Goal: Task Accomplishment & Management: Manage account settings

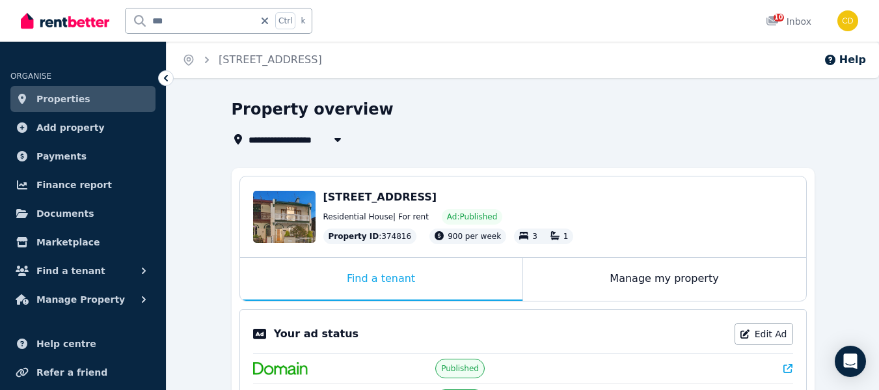
click at [501, 139] on div "**********" at bounding box center [519, 139] width 575 height 16
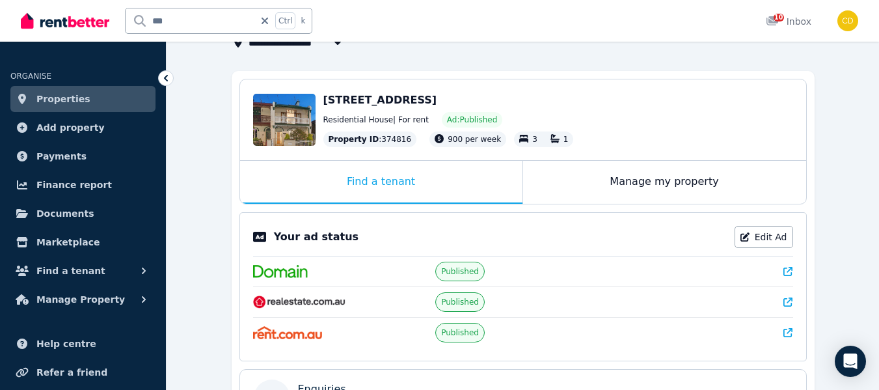
scroll to position [61, 0]
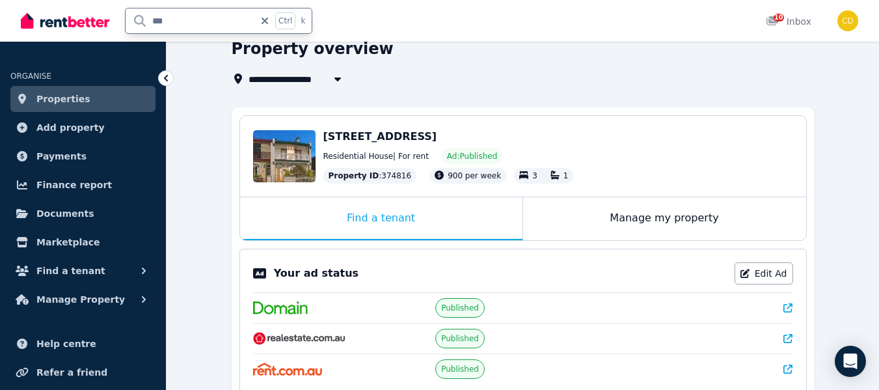
click at [187, 20] on input "***" at bounding box center [190, 20] width 129 height 25
type input "*"
type input "******"
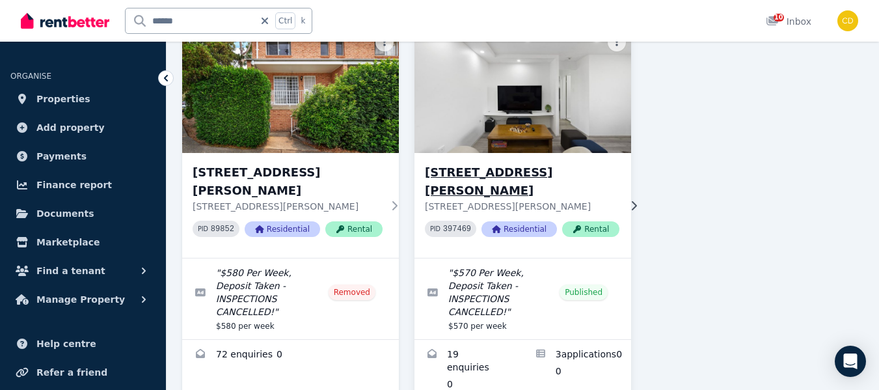
scroll to position [130, 0]
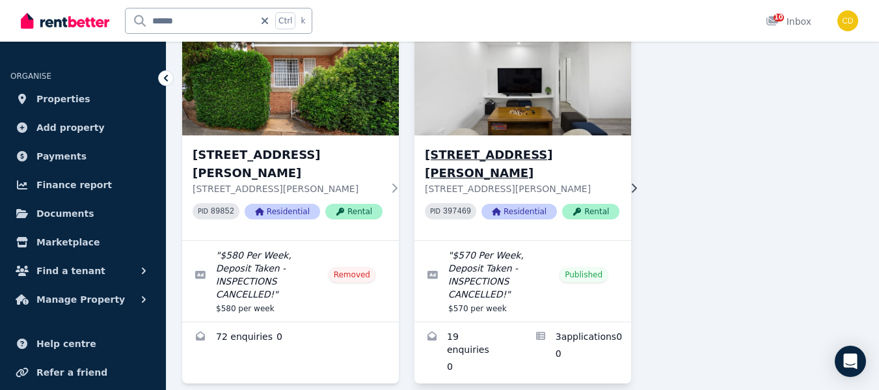
click at [534, 156] on h3 "[STREET_ADDRESS][PERSON_NAME]" at bounding box center [522, 164] width 195 height 36
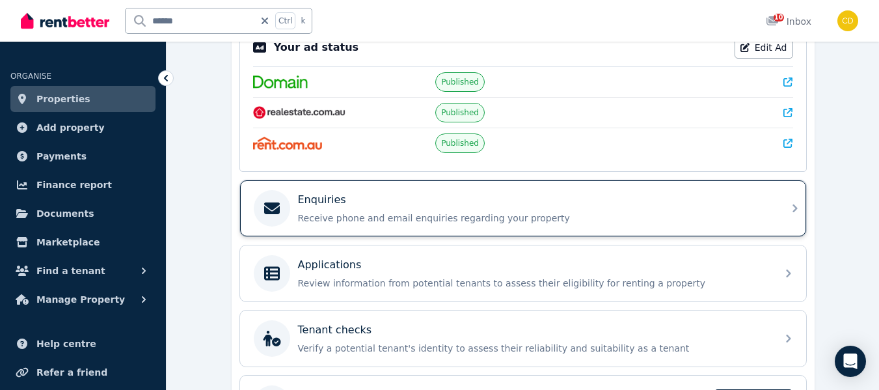
scroll to position [325, 0]
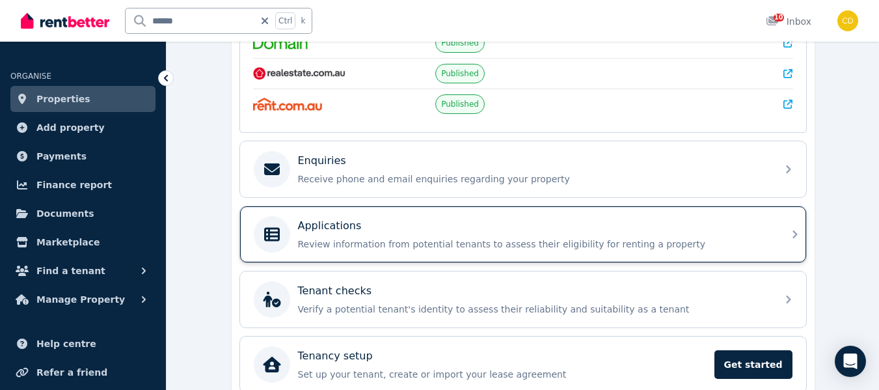
click at [538, 244] on p "Review information from potential tenants to assess their eligibility for renti…" at bounding box center [533, 244] width 471 height 13
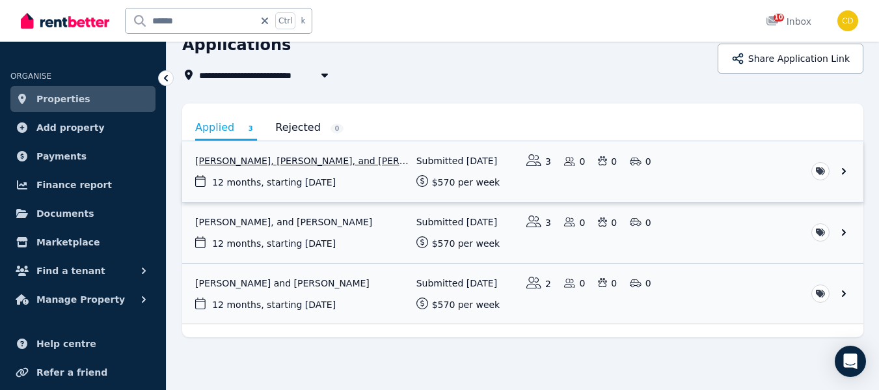
scroll to position [66, 0]
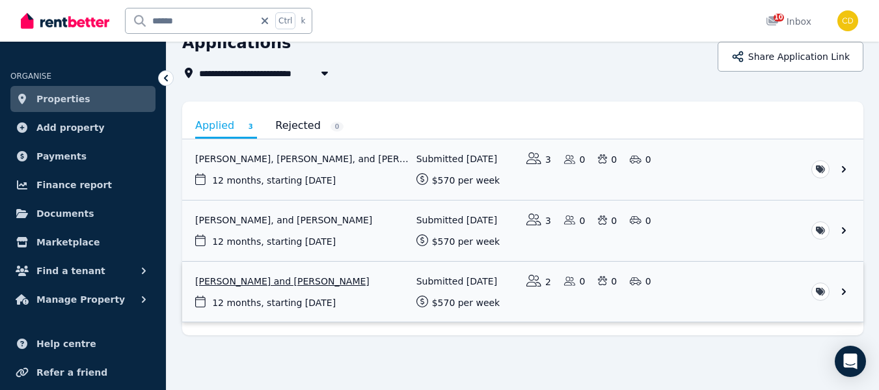
click at [316, 281] on link "View application: Mohini Bhapkar and Sangram Jadhav" at bounding box center [523, 292] width 682 height 61
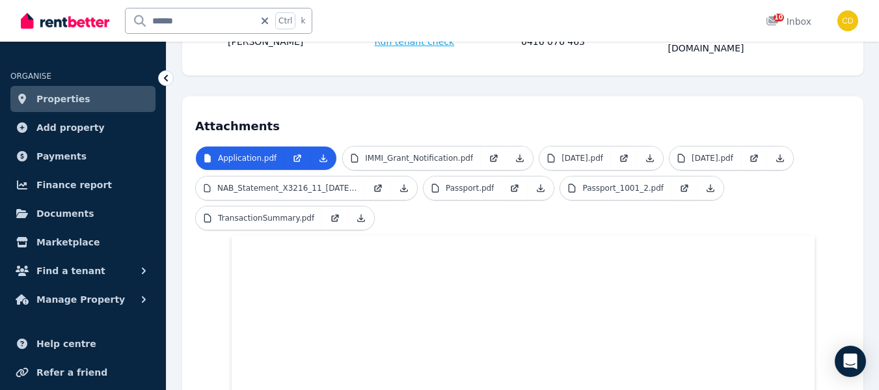
scroll to position [273, 0]
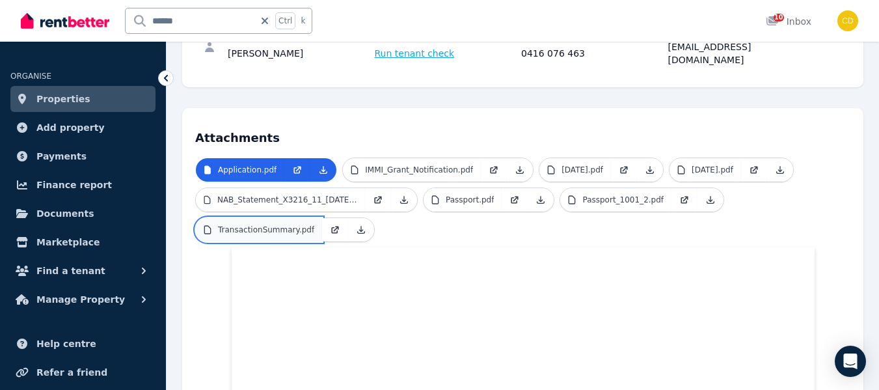
click at [230, 225] on p "TransactionSummary.pdf" at bounding box center [266, 230] width 96 height 10
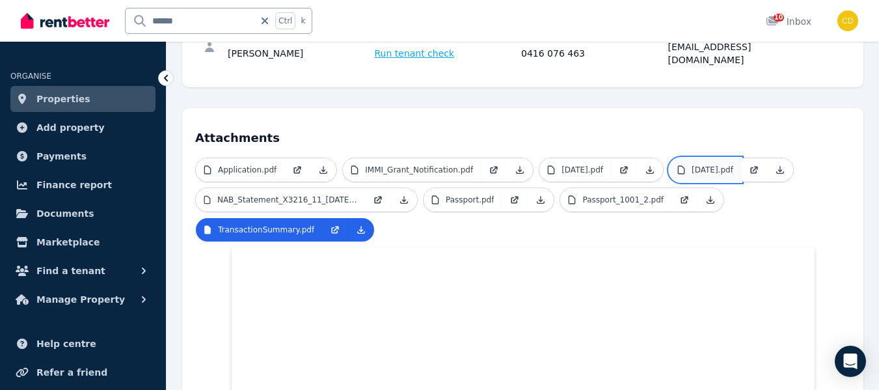
click at [726, 158] on link "[DATE].pdf" at bounding box center [706, 169] width 72 height 23
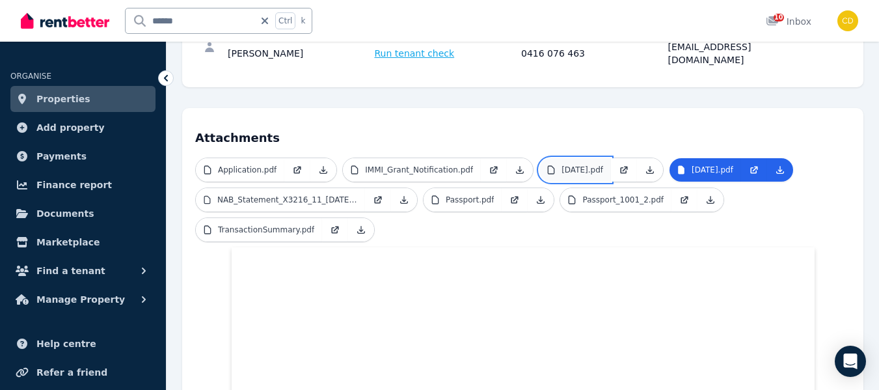
click at [594, 158] on link "[DATE].pdf" at bounding box center [576, 169] width 72 height 23
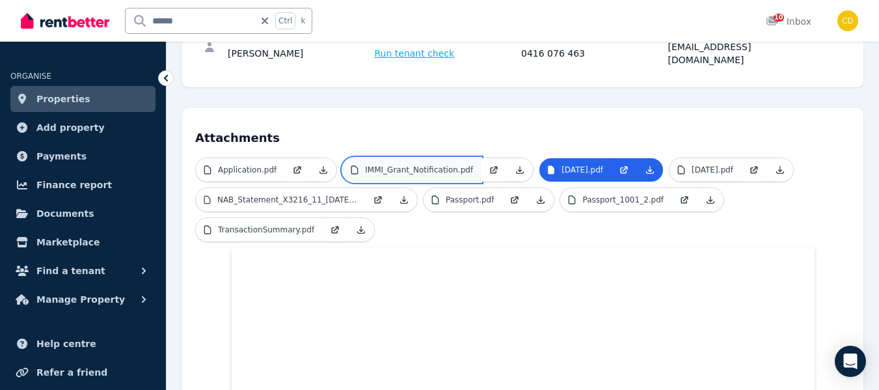
click at [438, 158] on link "IMMI_Grant_Notification.pdf" at bounding box center [412, 169] width 138 height 23
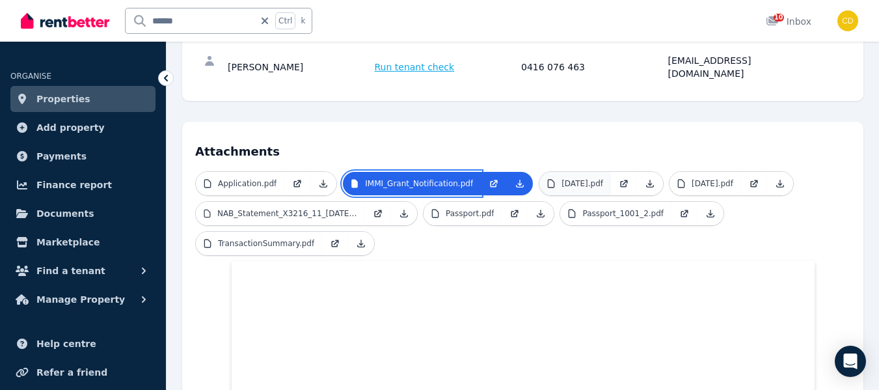
scroll to position [260, 0]
click at [284, 171] on link at bounding box center [297, 182] width 26 height 23
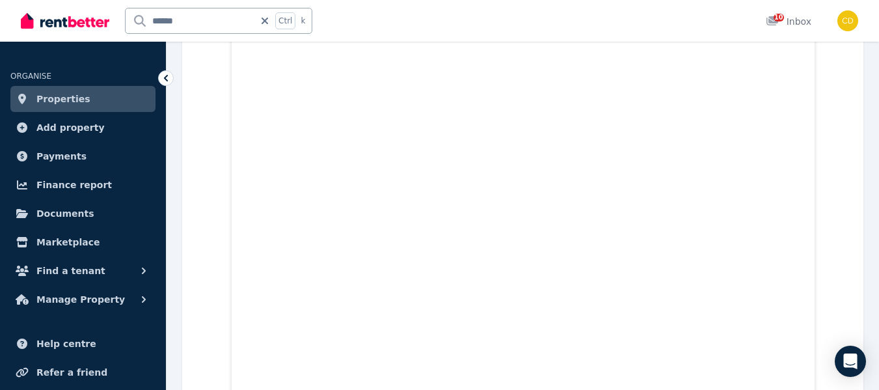
scroll to position [456, 0]
